Goal: Transaction & Acquisition: Book appointment/travel/reservation

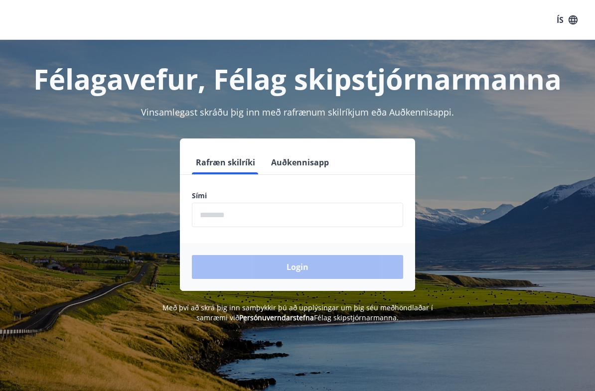
click at [208, 209] on input "phone" at bounding box center [297, 215] width 211 height 24
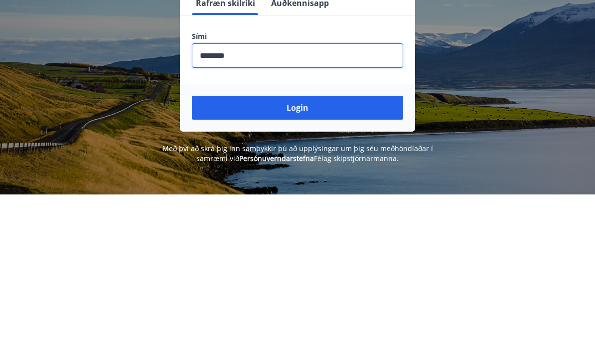
type input "********"
click at [303, 255] on button "Login" at bounding box center [297, 267] width 211 height 24
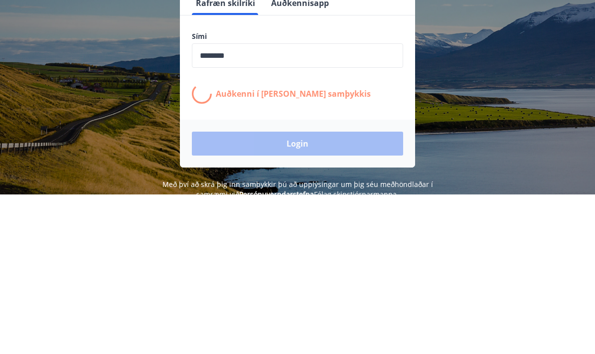
scroll to position [159, 0]
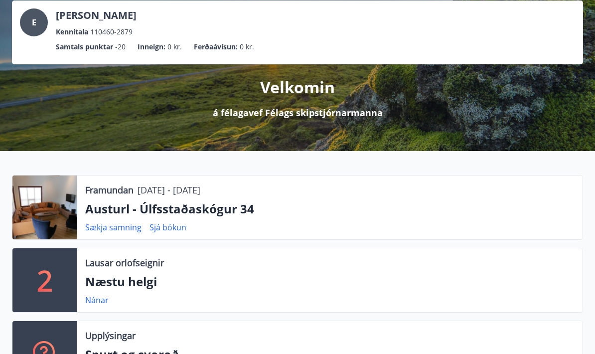
scroll to position [60, 0]
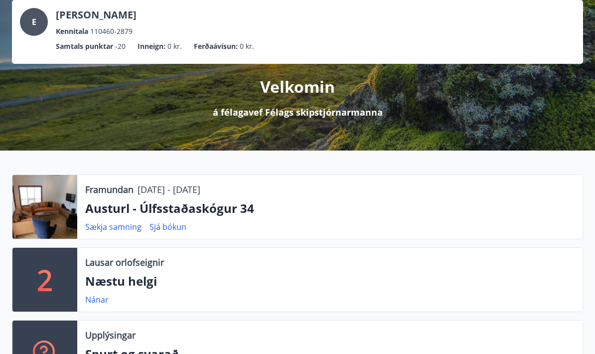
click at [37, 204] on div at bounding box center [44, 207] width 65 height 64
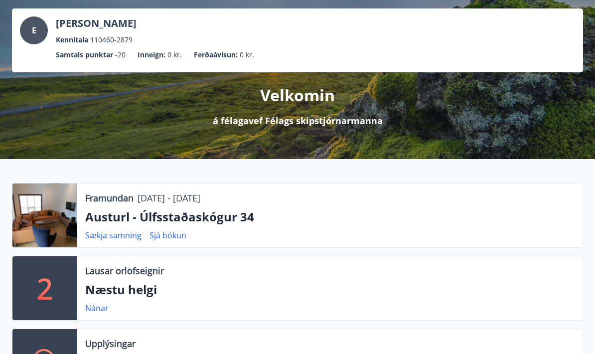
scroll to position [52, 0]
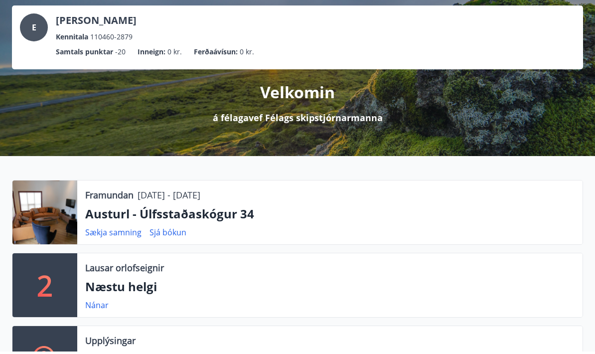
click at [41, 211] on div at bounding box center [44, 215] width 65 height 64
click at [139, 204] on div "Framundan [DATE] - [DATE] [GEOGRAPHIC_DATA] - Úlfsstaðaskógur 34 Sækja samning …" at bounding box center [329, 215] width 505 height 64
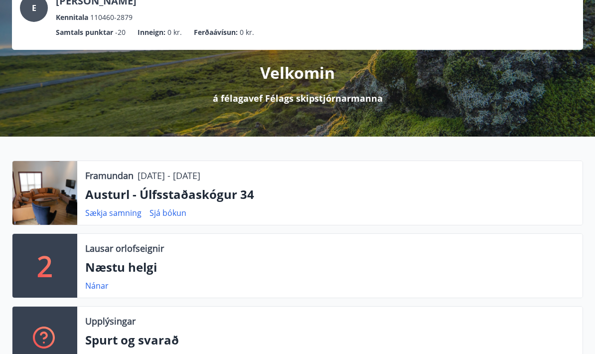
scroll to position [0, 0]
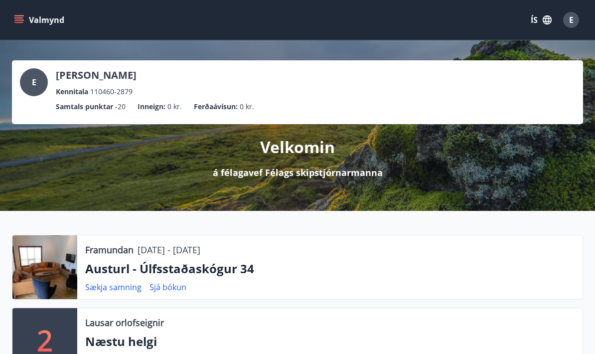
click at [39, 261] on div at bounding box center [44, 267] width 65 height 64
click at [164, 282] on link "Sjá bókun" at bounding box center [167, 286] width 37 height 11
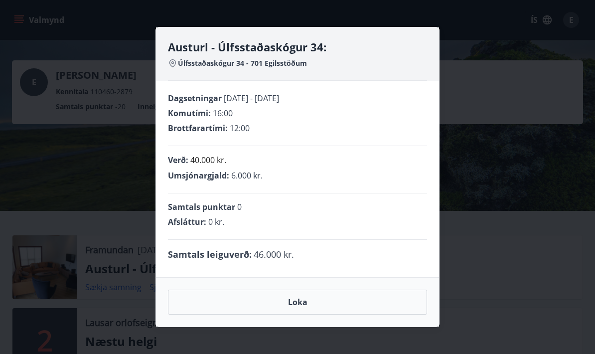
click at [291, 297] on button "Loka" at bounding box center [297, 301] width 259 height 25
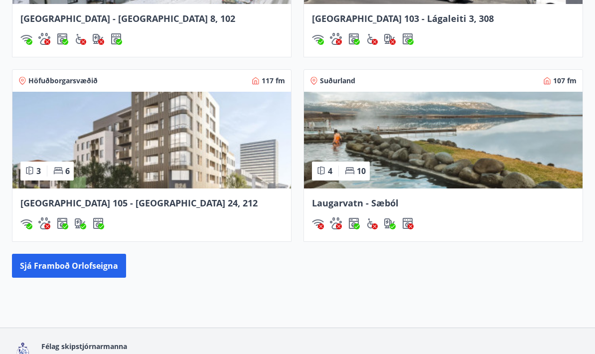
scroll to position [949, 0]
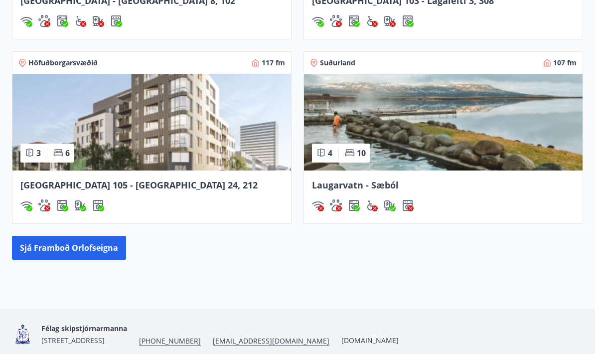
click at [56, 249] on button "Sjá framboð orlofseigna" at bounding box center [69, 248] width 114 height 24
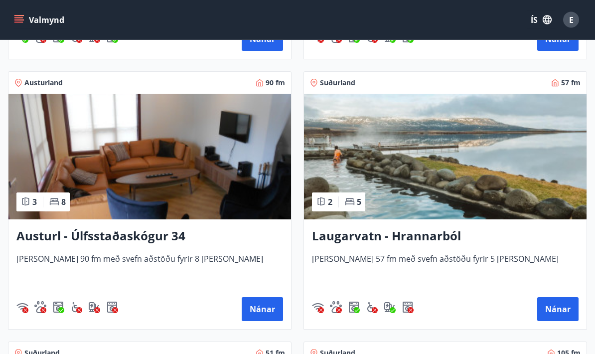
scroll to position [2040, 0]
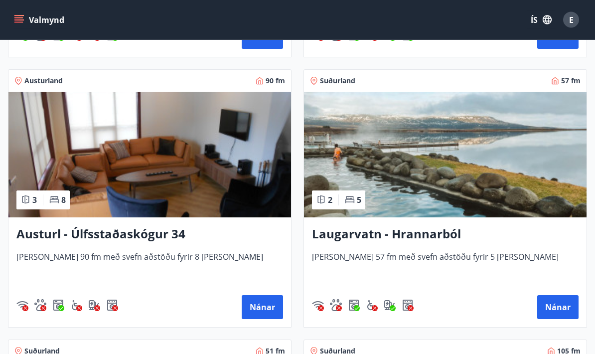
click at [257, 311] on button "Nánar" at bounding box center [262, 307] width 41 height 24
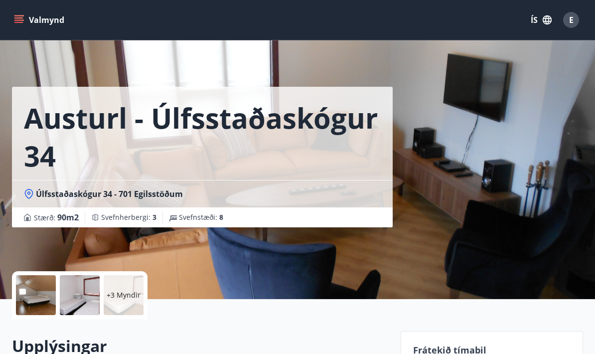
click at [116, 296] on p "+3 Myndir" at bounding box center [124, 295] width 34 height 10
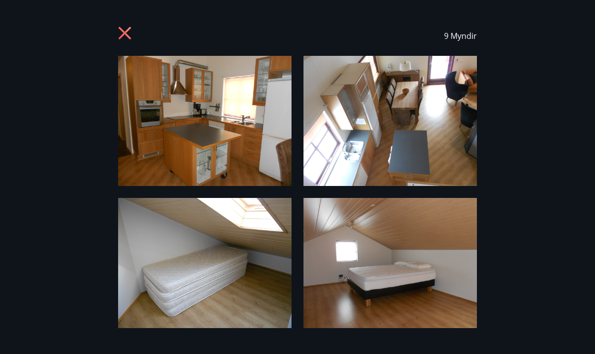
click at [451, 36] on span "9 Myndir" at bounding box center [460, 35] width 33 height 11
